Goal: Information Seeking & Learning: Learn about a topic

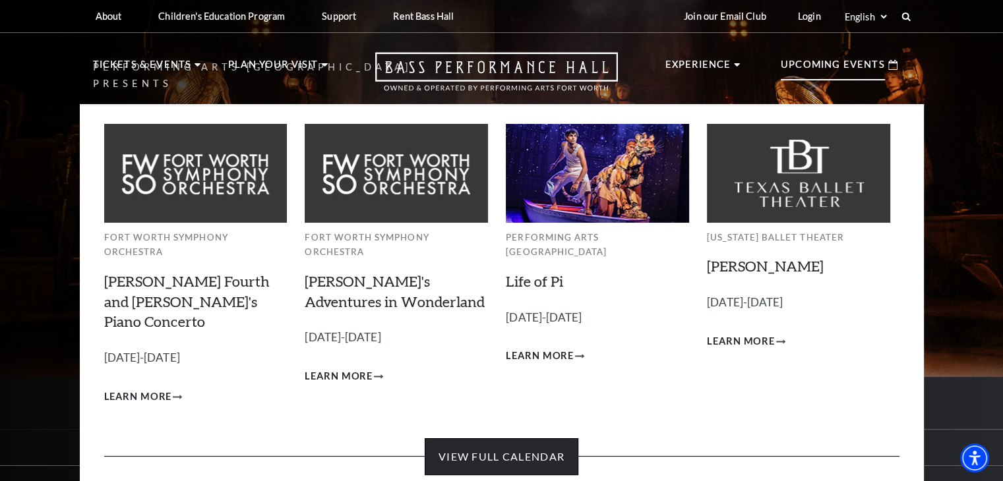
click at [473, 438] on link "View Full Calendar" at bounding box center [502, 456] width 154 height 37
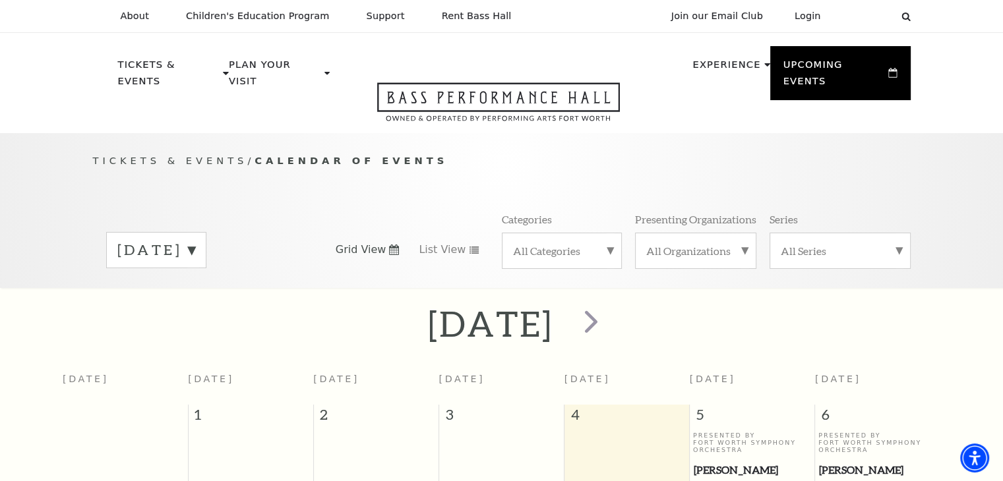
click at [195, 240] on label "September 2025" at bounding box center [156, 250] width 78 height 20
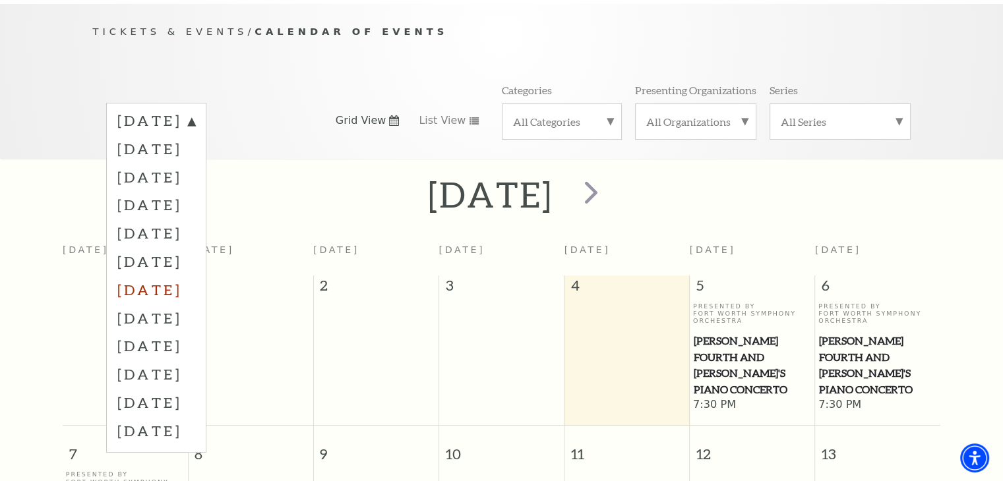
scroll to position [132, 0]
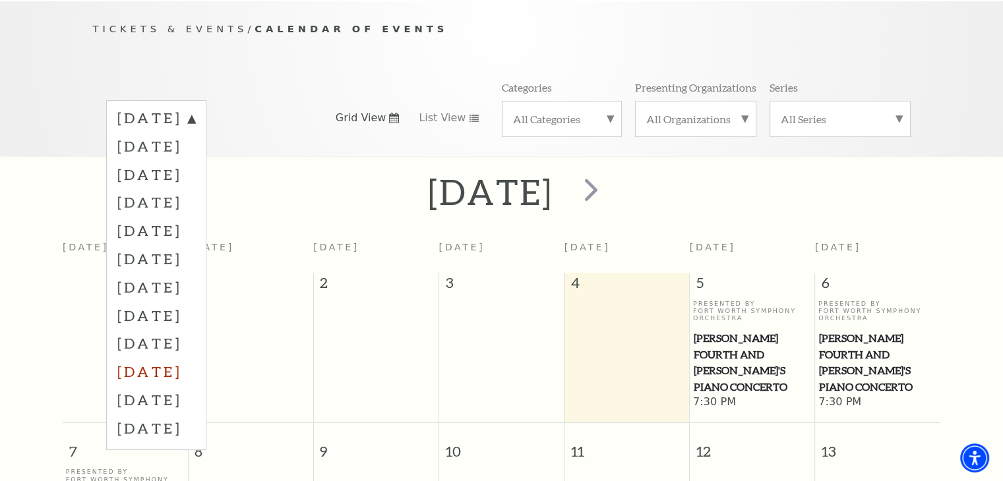
click at [179, 357] on label "June 2026" at bounding box center [156, 371] width 78 height 28
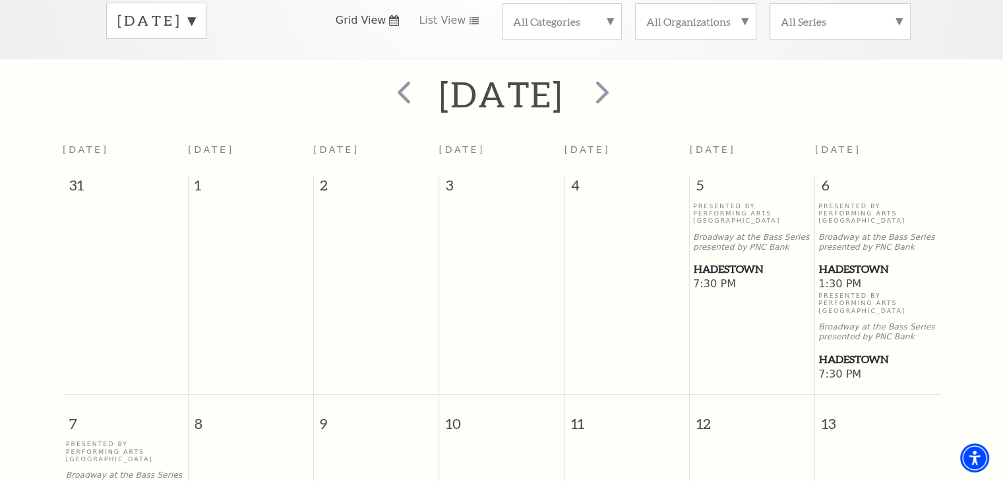
scroll to position [264, 0]
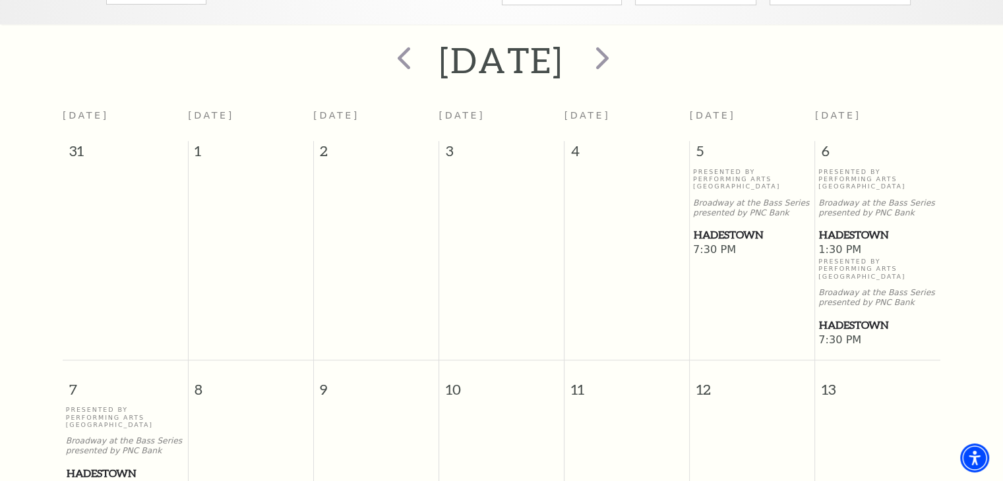
click at [720, 227] on span "Hadestown" at bounding box center [752, 235] width 117 height 16
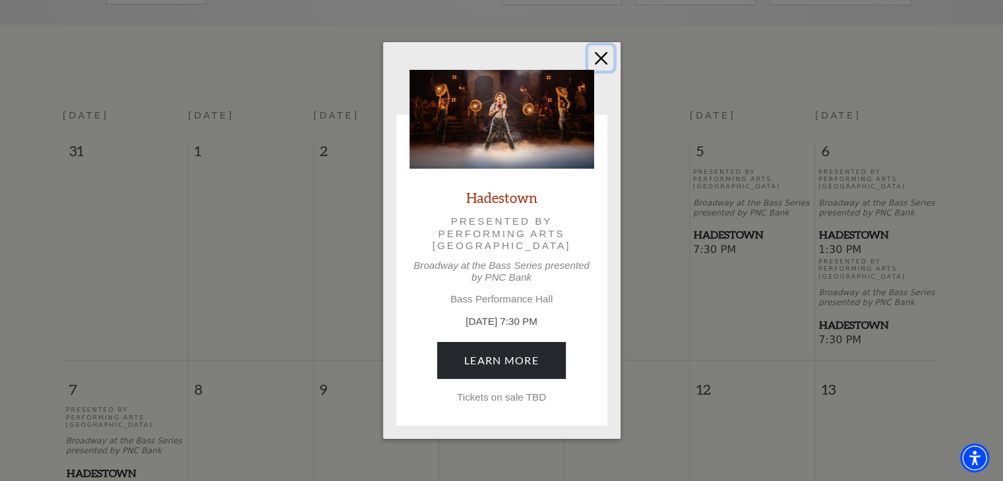
drag, startPoint x: 598, startPoint y: 56, endPoint x: 591, endPoint y: 59, distance: 8.0
click at [598, 56] on button "Close" at bounding box center [600, 57] width 25 height 25
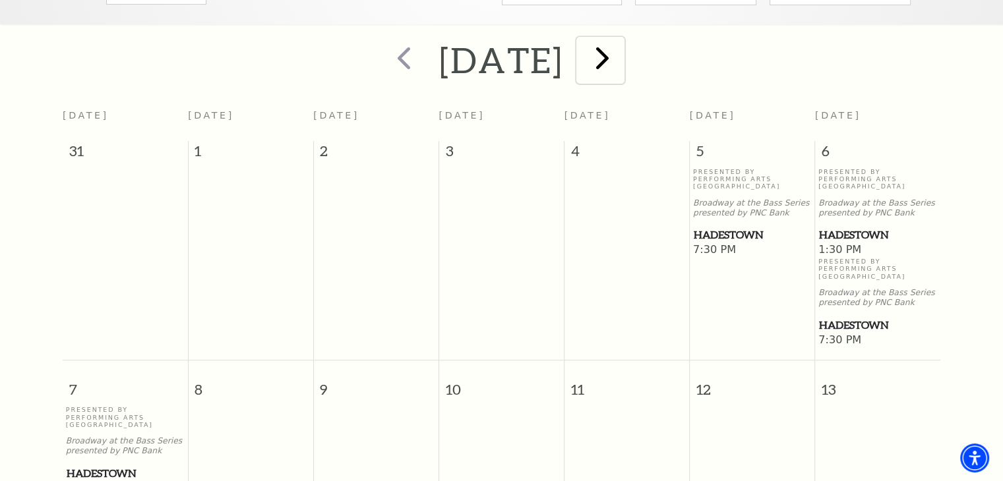
click at [621, 41] on span "next" at bounding box center [603, 58] width 38 height 38
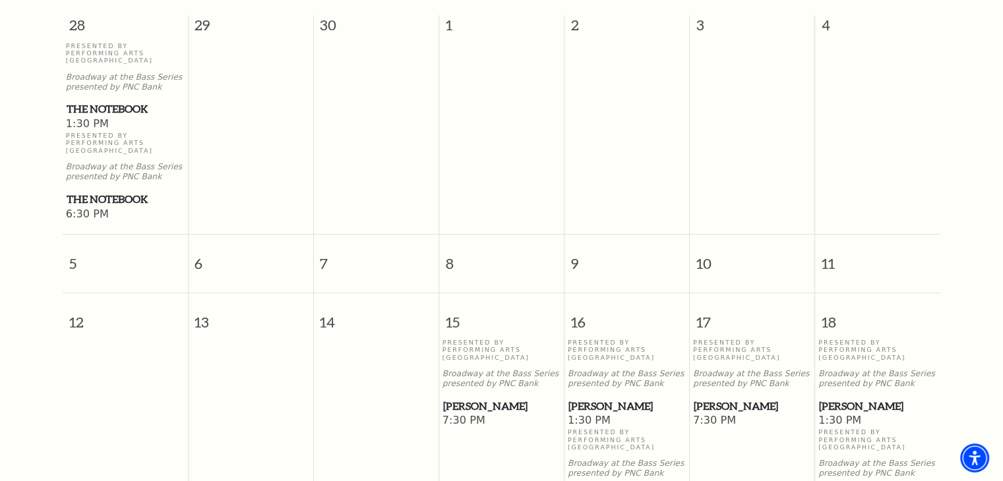
scroll to position [446, 0]
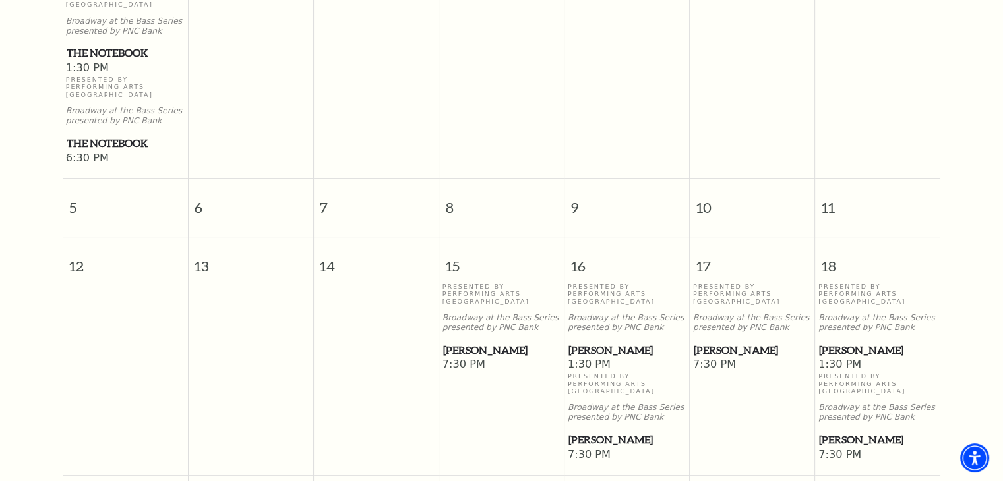
click at [473, 342] on span "[PERSON_NAME]" at bounding box center [501, 350] width 117 height 16
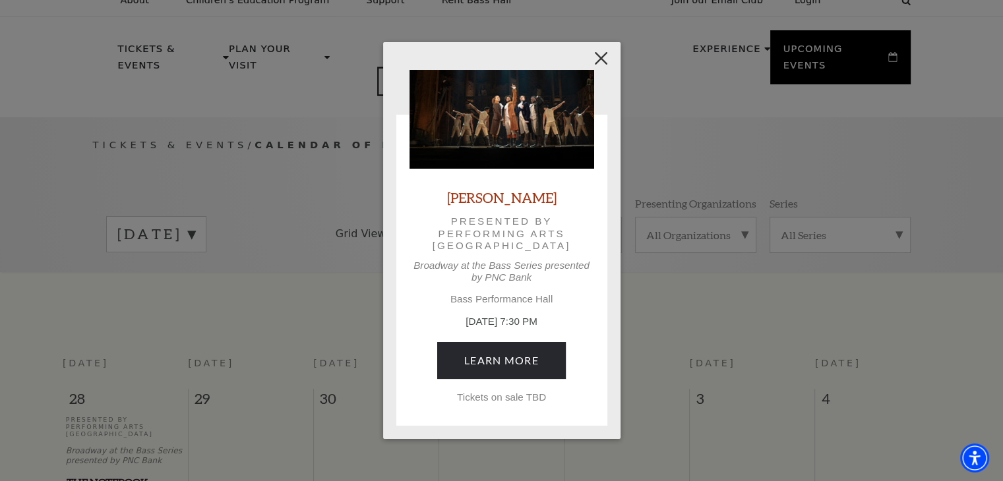
scroll to position [0, 0]
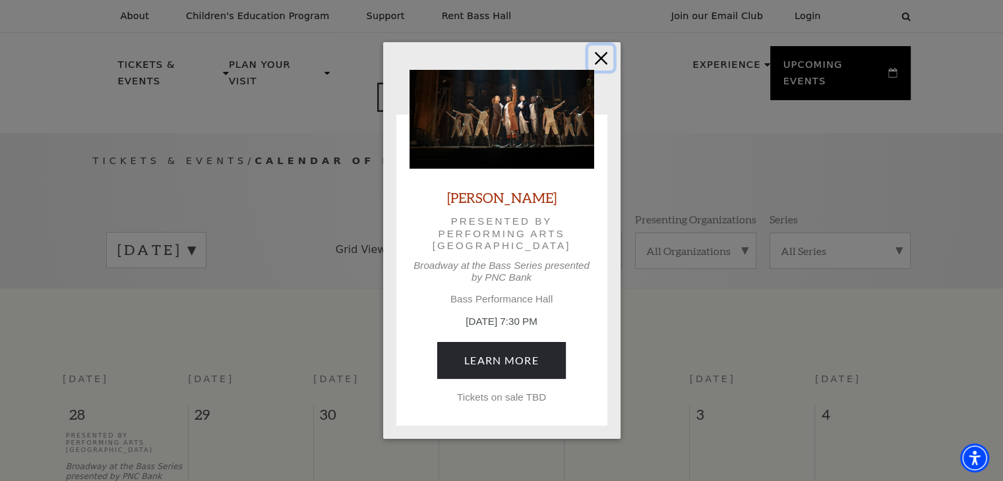
click at [607, 49] on button "Close" at bounding box center [600, 57] width 25 height 25
